Goal: Task Accomplishment & Management: Complete application form

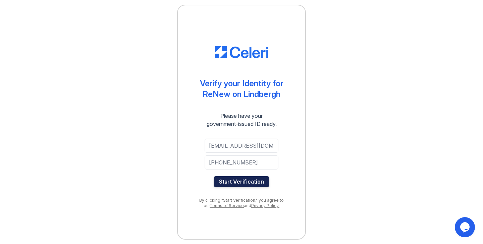
click at [255, 183] on button "Start Verification" at bounding box center [242, 181] width 56 height 11
